Goal: Information Seeking & Learning: Learn about a topic

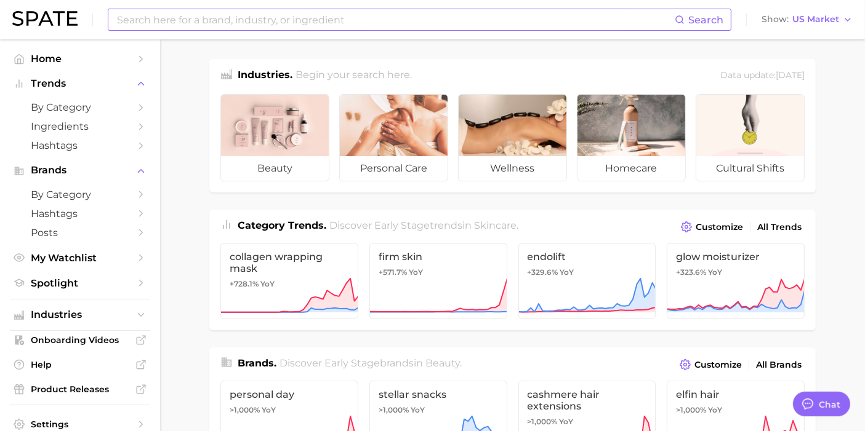
click at [302, 19] on input at bounding box center [395, 19] width 559 height 21
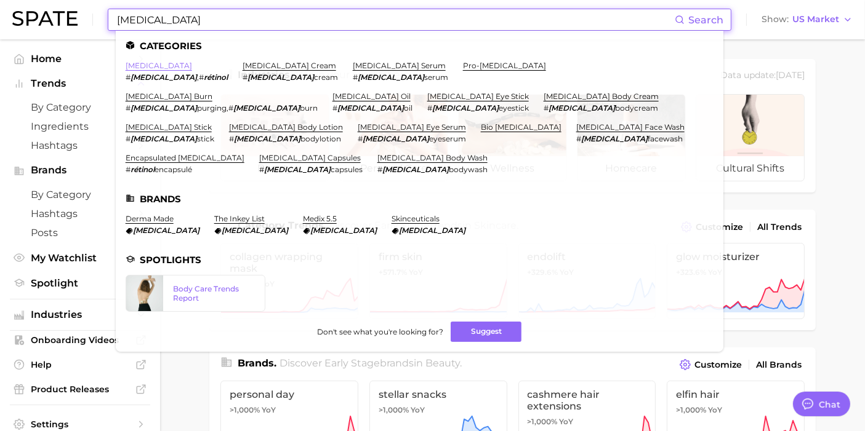
type input "RETINOL"
click at [137, 68] on link "retinol" at bounding box center [159, 65] width 66 height 9
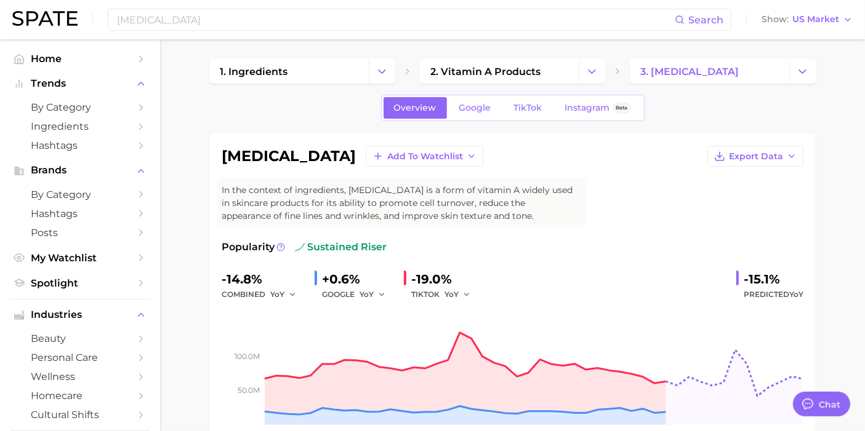
type textarea "x"
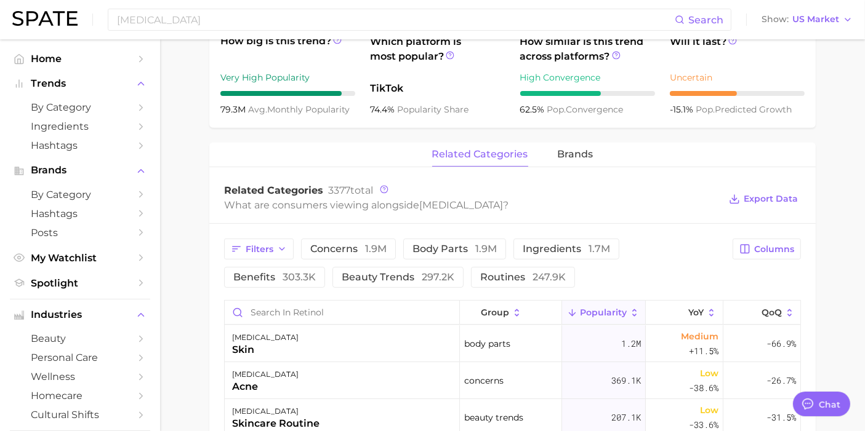
scroll to position [616, 0]
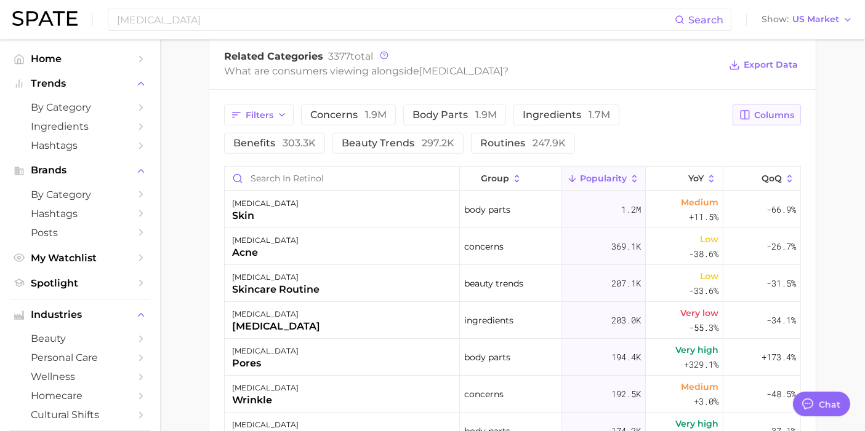
click at [775, 111] on span "Columns" at bounding box center [774, 115] width 40 height 10
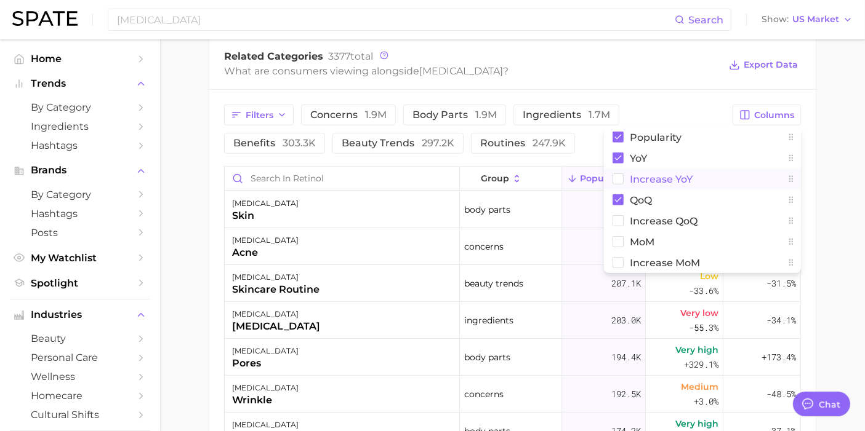
click at [616, 185] on button "Increase YoY" at bounding box center [702, 179] width 197 height 21
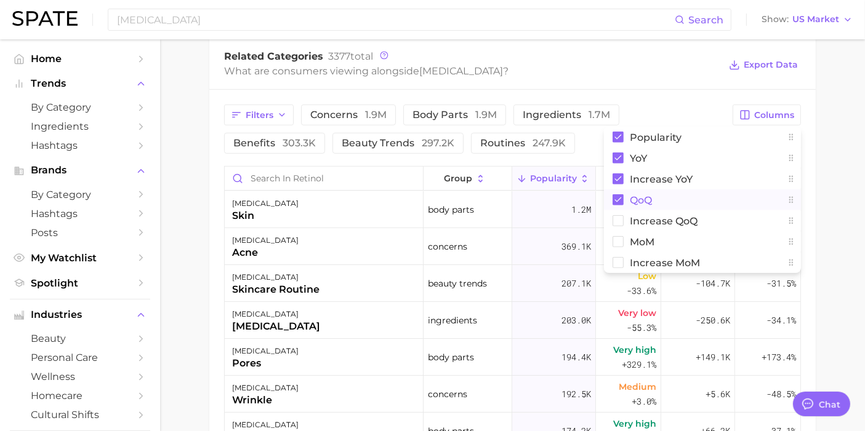
click at [617, 196] on rect at bounding box center [617, 200] width 11 height 11
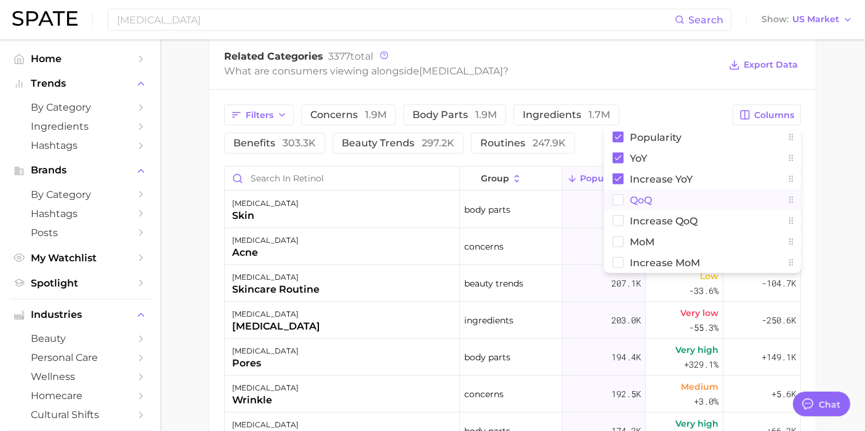
drag, startPoint x: 847, startPoint y: 126, endPoint x: 801, endPoint y: 132, distance: 46.1
click at [846, 126] on main "1. ingredients 2. vitamin a products 3. retinol Overview Google TikTok Instagra…" at bounding box center [512, 49] width 705 height 1250
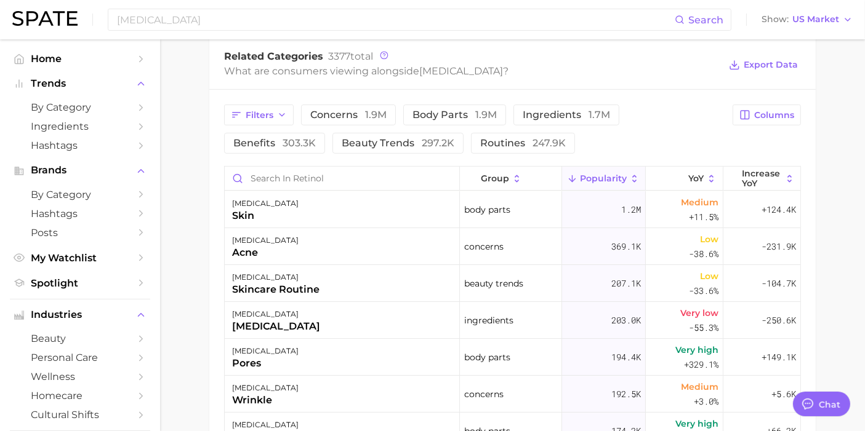
scroll to position [684, 0]
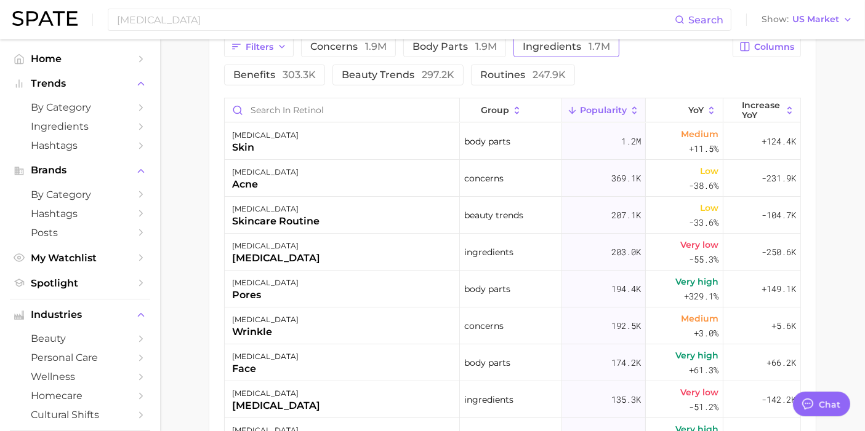
click at [539, 50] on span "ingredients 1.7m" at bounding box center [566, 47] width 87 height 10
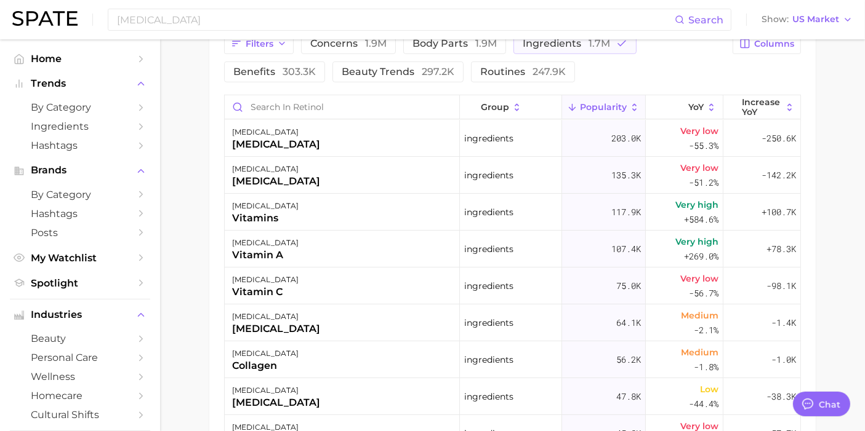
scroll to position [616, 0]
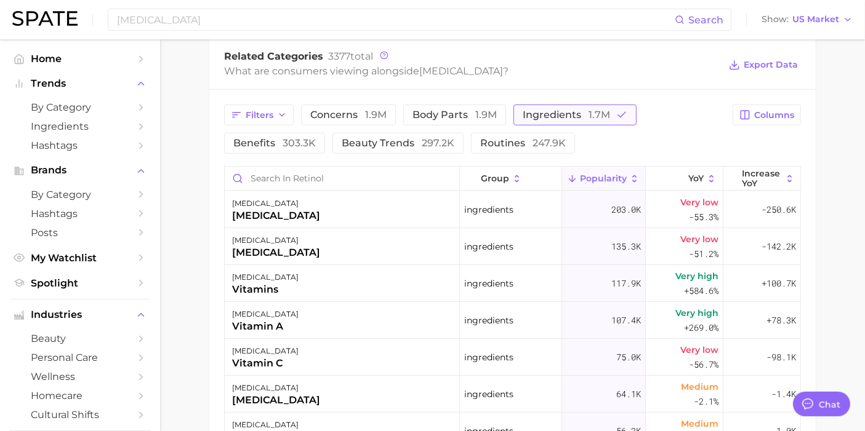
click at [545, 115] on span "ingredients 1.7m" at bounding box center [566, 115] width 87 height 10
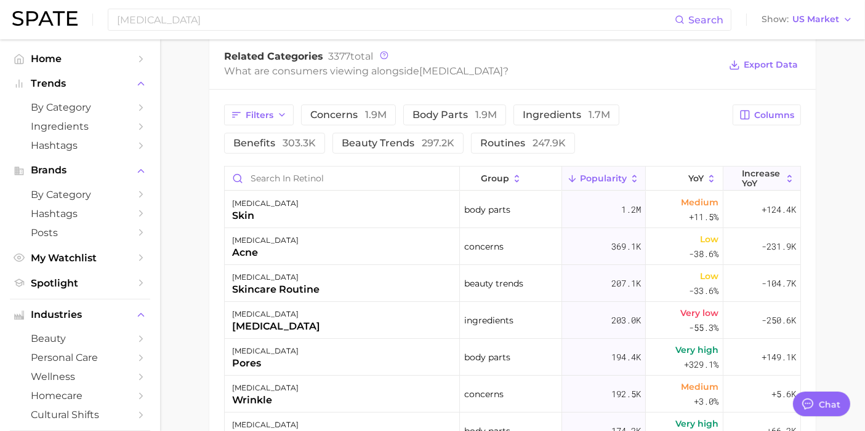
click at [752, 179] on span "Increase YoY" at bounding box center [762, 179] width 40 height 20
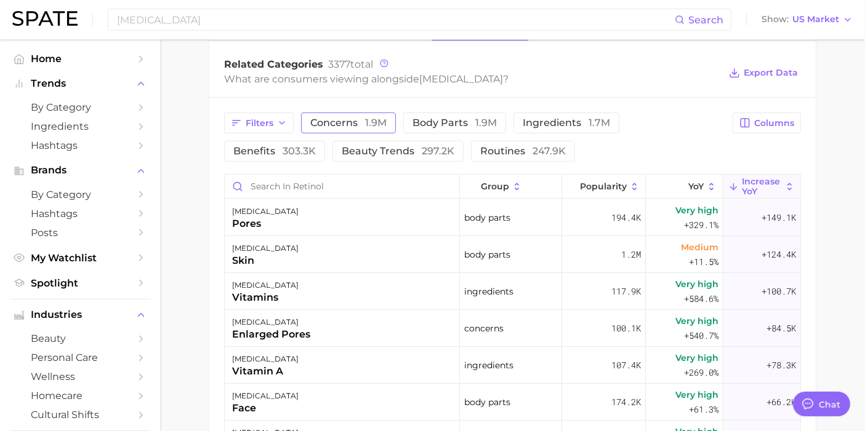
scroll to position [467, 0]
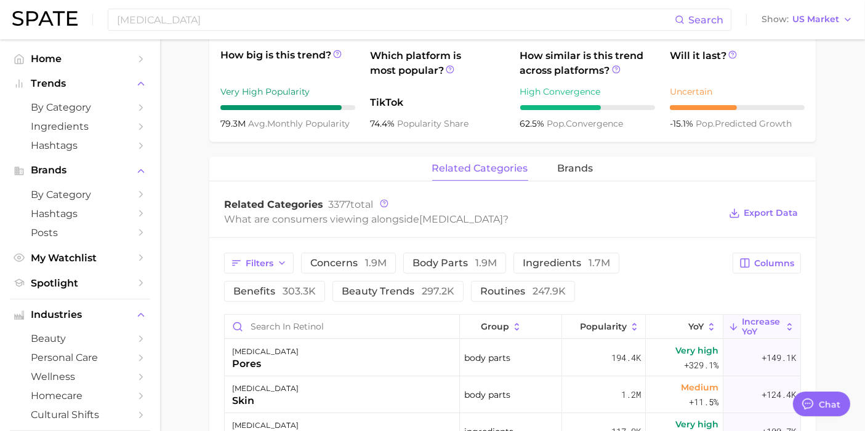
drag, startPoint x: 315, startPoint y: 285, endPoint x: 288, endPoint y: 276, distance: 27.8
click at [422, 286] on span "297.2k" at bounding box center [438, 292] width 33 height 12
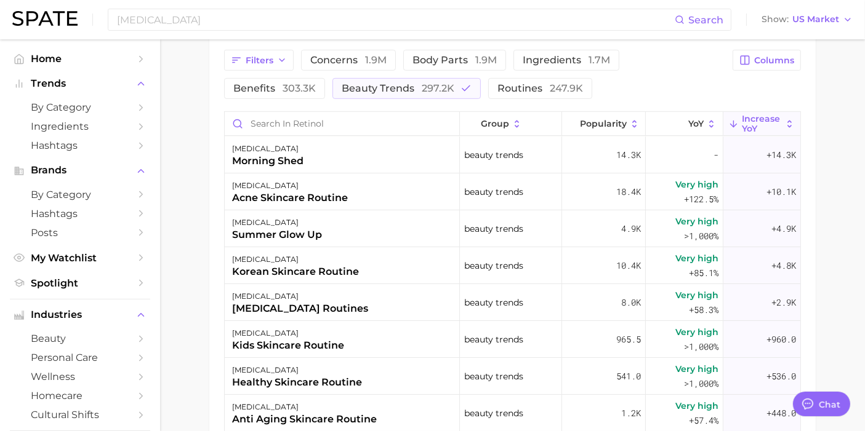
scroll to position [672, 0]
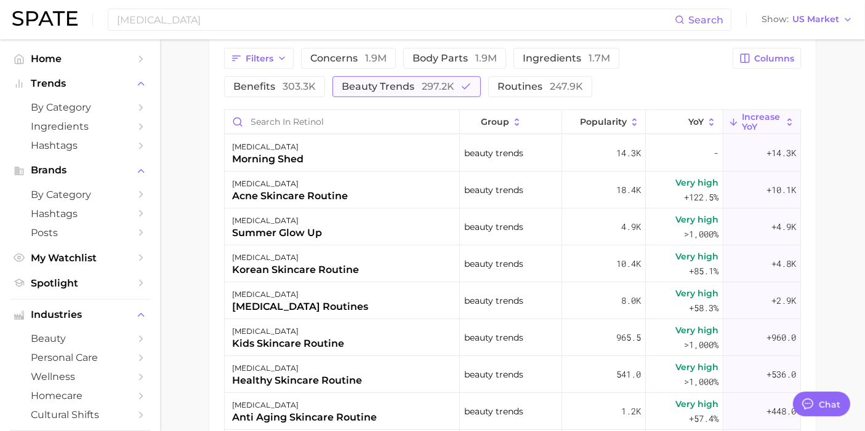
click at [342, 86] on span "beauty trends 297.2k" at bounding box center [398, 87] width 113 height 10
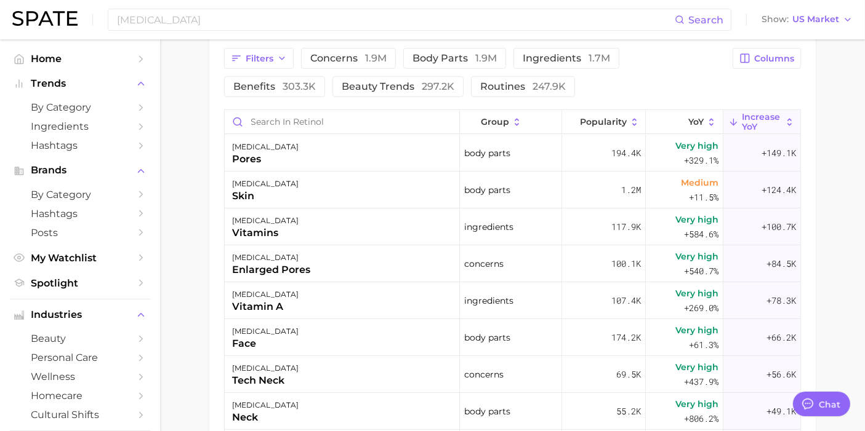
scroll to position [536, 0]
